Goal: Information Seeking & Learning: Learn about a topic

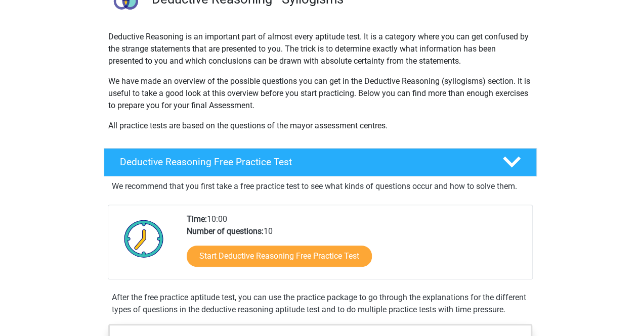
scroll to position [118, 0]
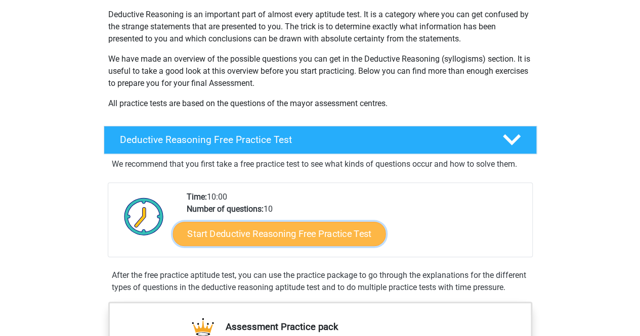
click at [349, 230] on link "Start Deductive Reasoning Free Practice Test" at bounding box center [278, 234] width 213 height 24
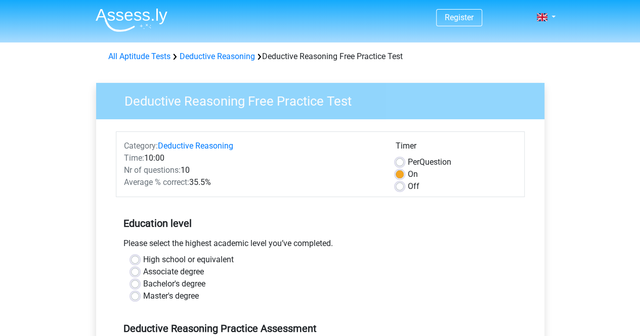
click at [143, 283] on label "Bachelor's degree" at bounding box center [174, 284] width 62 height 12
click at [136, 283] on input "Bachelor's degree" at bounding box center [135, 283] width 8 height 10
radio input "true"
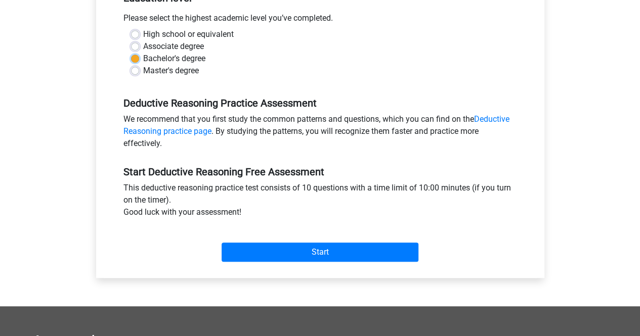
scroll to position [229, 0]
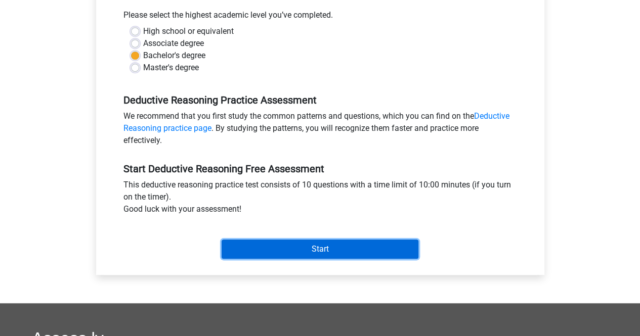
click at [284, 251] on input "Start" at bounding box center [320, 249] width 197 height 19
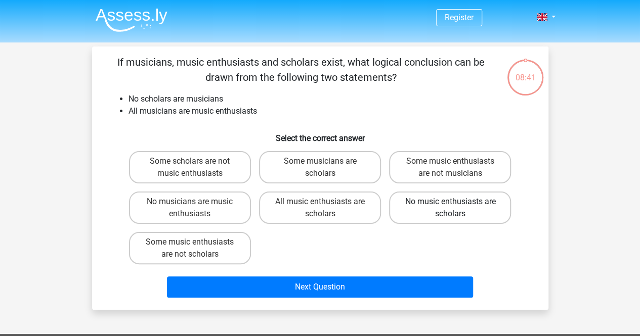
click at [475, 217] on label "No music enthusiasts are scholars" at bounding box center [450, 208] width 122 height 32
click at [457, 208] on input "No music enthusiasts are scholars" at bounding box center [453, 205] width 7 height 7
radio input "true"
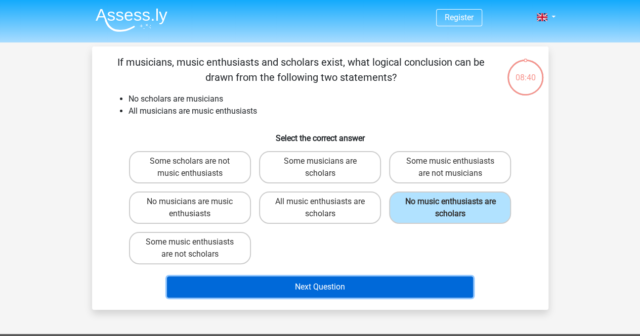
click at [328, 293] on button "Next Question" at bounding box center [320, 287] width 306 height 21
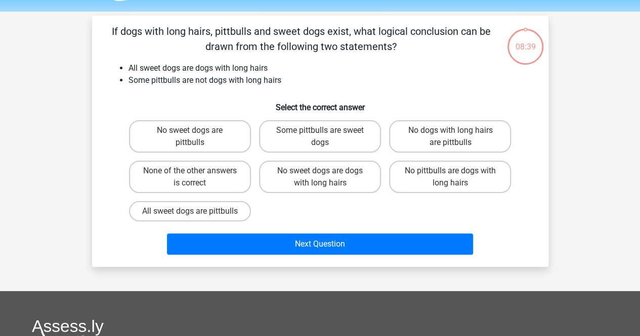
scroll to position [47, 0]
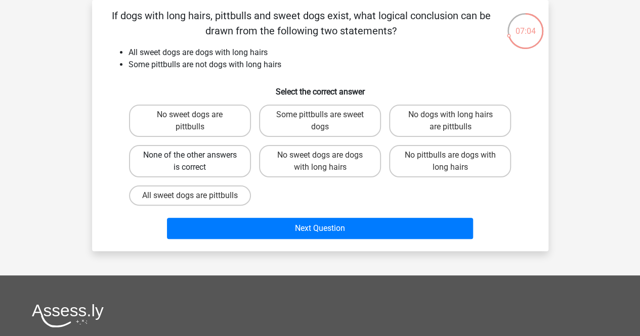
click at [209, 166] on label "None of the other answers is correct" at bounding box center [190, 161] width 122 height 32
click at [196, 162] on input "None of the other answers is correct" at bounding box center [193, 158] width 7 height 7
radio input "true"
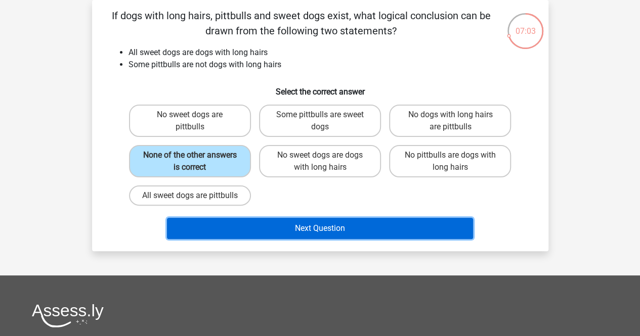
click at [313, 239] on button "Next Question" at bounding box center [320, 228] width 306 height 21
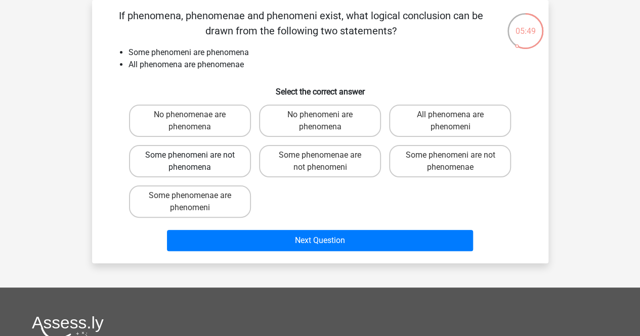
click at [229, 167] on label "Some phenomeni are not phenomena" at bounding box center [190, 161] width 122 height 32
click at [196, 162] on input "Some phenomeni are not phenomena" at bounding box center [193, 158] width 7 height 7
radio input "true"
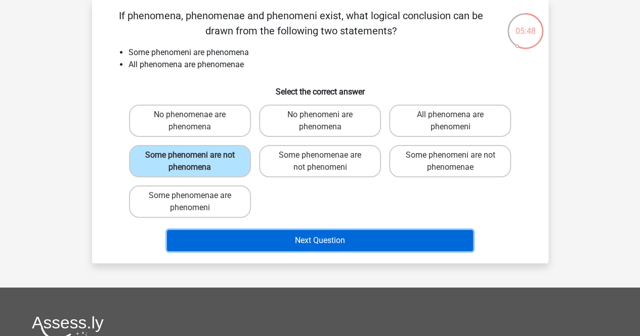
click at [277, 236] on button "Next Question" at bounding box center [320, 240] width 306 height 21
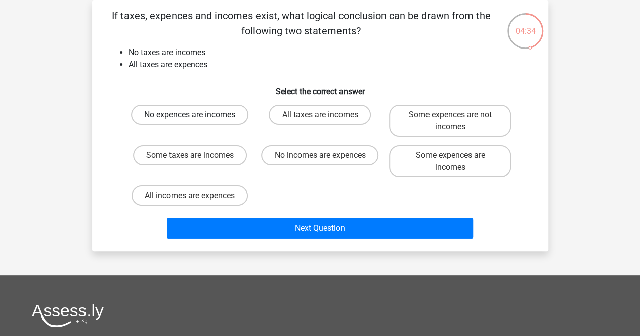
click at [211, 116] on label "No expences are incomes" at bounding box center [189, 115] width 117 height 20
click at [196, 116] on input "No expences are incomes" at bounding box center [193, 118] width 7 height 7
radio input "true"
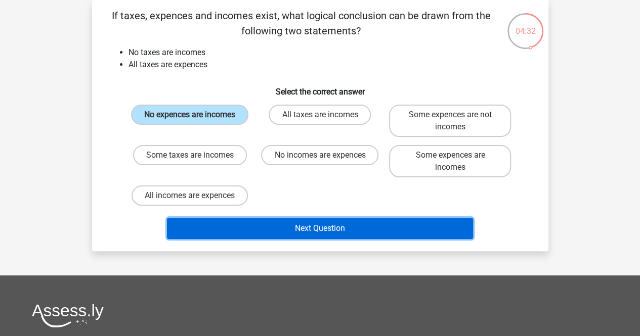
click at [286, 230] on button "Next Question" at bounding box center [320, 228] width 306 height 21
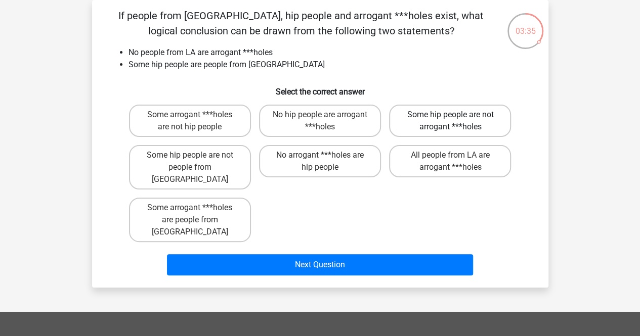
click at [462, 119] on label "Some hip people are not arrogant ***holes" at bounding box center [450, 121] width 122 height 32
click at [457, 119] on input "Some hip people are not arrogant ***holes" at bounding box center [453, 118] width 7 height 7
radio input "true"
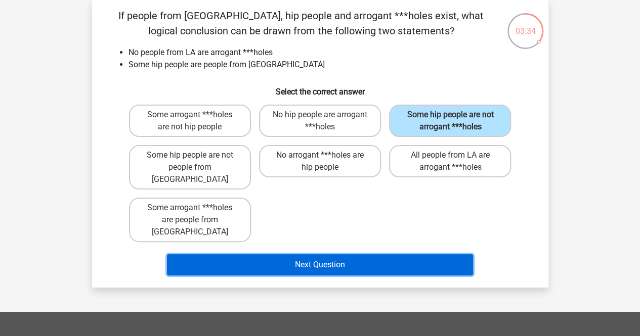
click at [345, 254] on button "Next Question" at bounding box center [320, 264] width 306 height 21
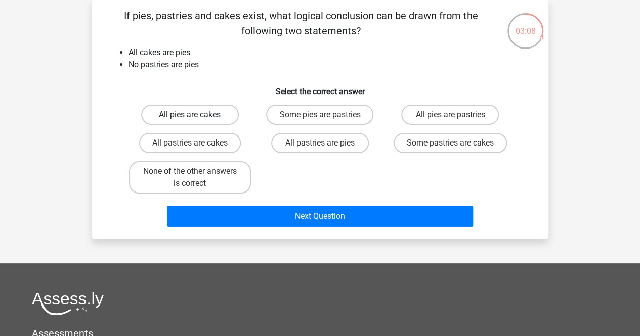
click at [221, 114] on label "All pies are cakes" at bounding box center [190, 115] width 98 height 20
click at [196, 115] on input "All pies are cakes" at bounding box center [193, 118] width 7 height 7
radio input "true"
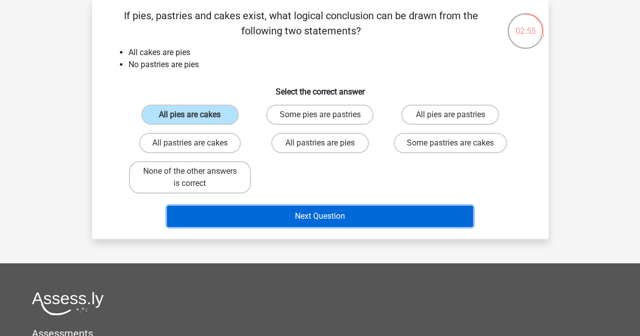
click at [282, 211] on button "Next Question" at bounding box center [320, 216] width 306 height 21
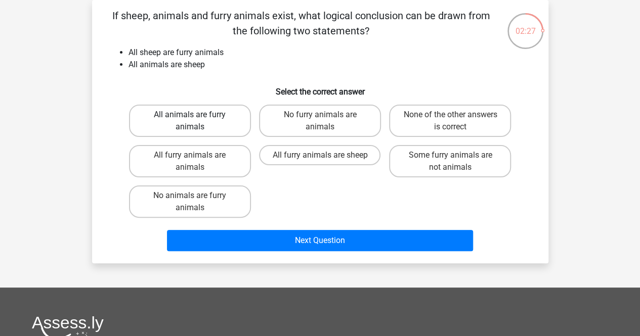
click at [205, 129] on label "All animals are furry animals" at bounding box center [190, 121] width 122 height 32
click at [196, 121] on input "All animals are furry animals" at bounding box center [193, 118] width 7 height 7
radio input "true"
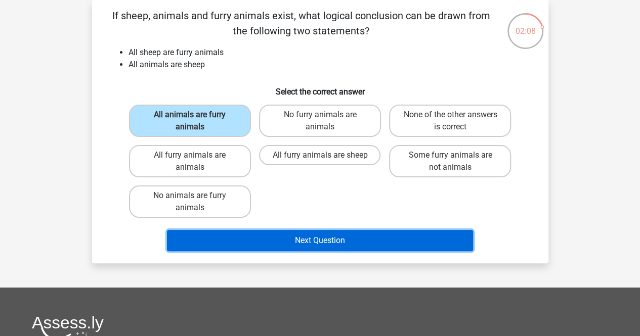
click at [313, 243] on button "Next Question" at bounding box center [320, 240] width 306 height 21
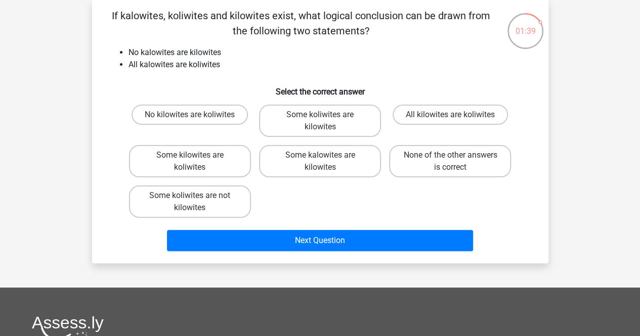
click at [192, 118] on input "No kilowites are koliwites" at bounding box center [193, 118] width 7 height 7
radio input "true"
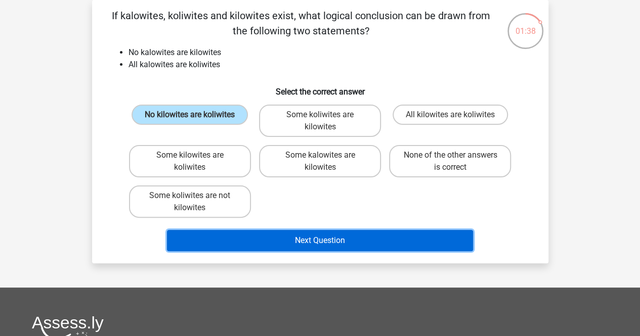
click at [337, 242] on button "Next Question" at bounding box center [320, 240] width 306 height 21
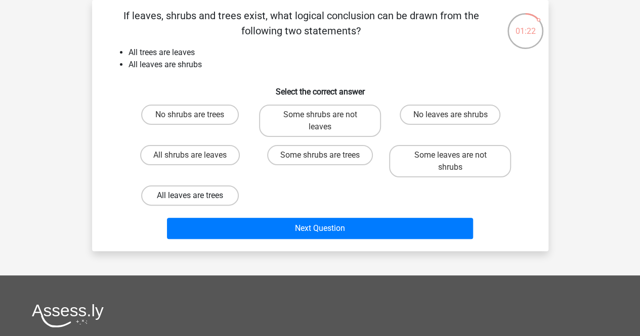
click at [209, 194] on label "All leaves are trees" at bounding box center [190, 196] width 98 height 20
click at [196, 196] on input "All leaves are trees" at bounding box center [193, 199] width 7 height 7
radio input "true"
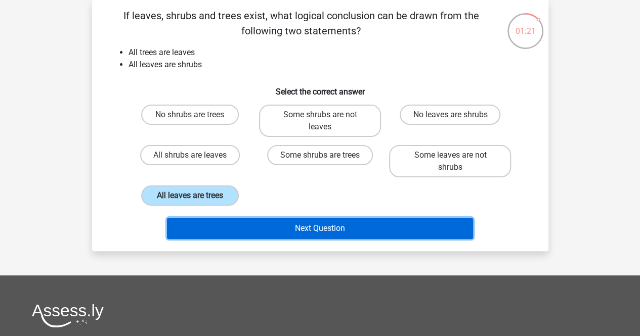
click at [315, 230] on button "Next Question" at bounding box center [320, 228] width 306 height 21
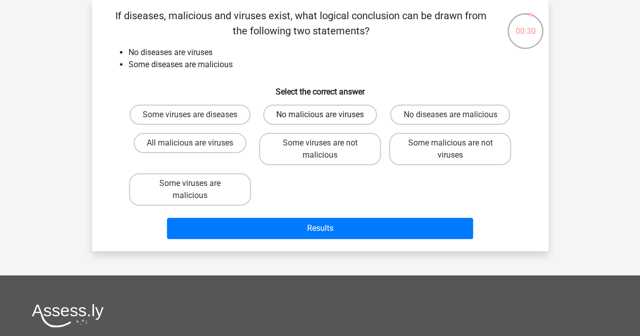
click at [335, 123] on label "No malicious are viruses" at bounding box center [320, 115] width 114 height 20
click at [326, 121] on input "No malicious are viruses" at bounding box center [323, 118] width 7 height 7
radio input "true"
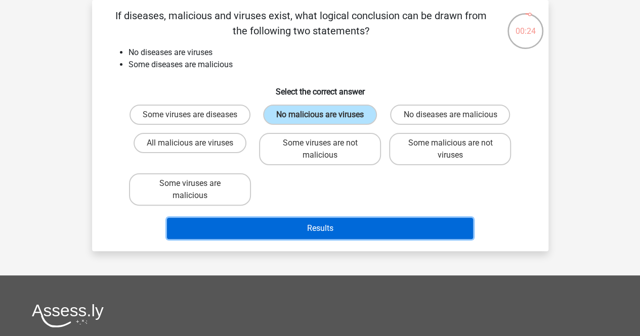
click at [331, 239] on button "Results" at bounding box center [320, 228] width 306 height 21
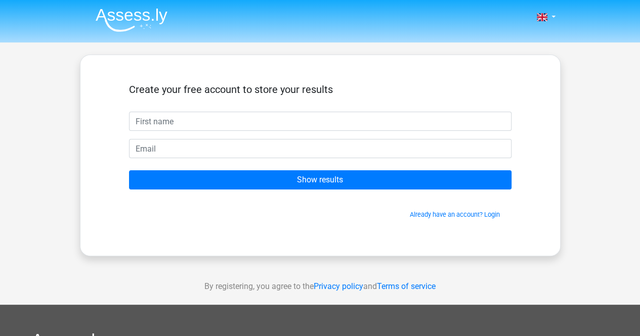
type input "<"
type input "Marissa"
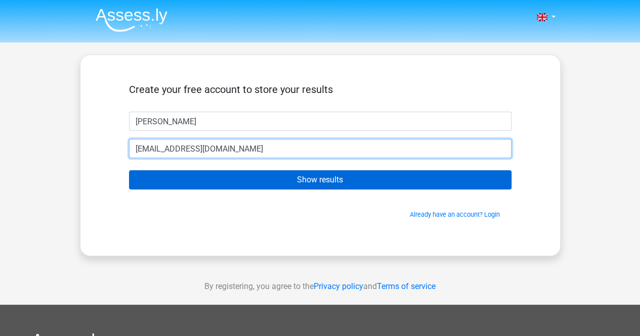
type input "rissmichel@hotmail.com"
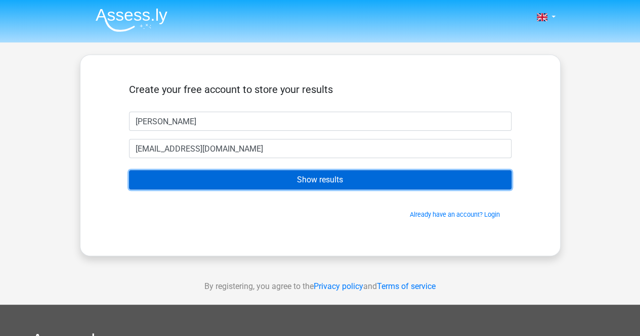
click at [322, 184] on input "Show results" at bounding box center [320, 179] width 382 height 19
